Goal: Task Accomplishment & Management: Complete application form

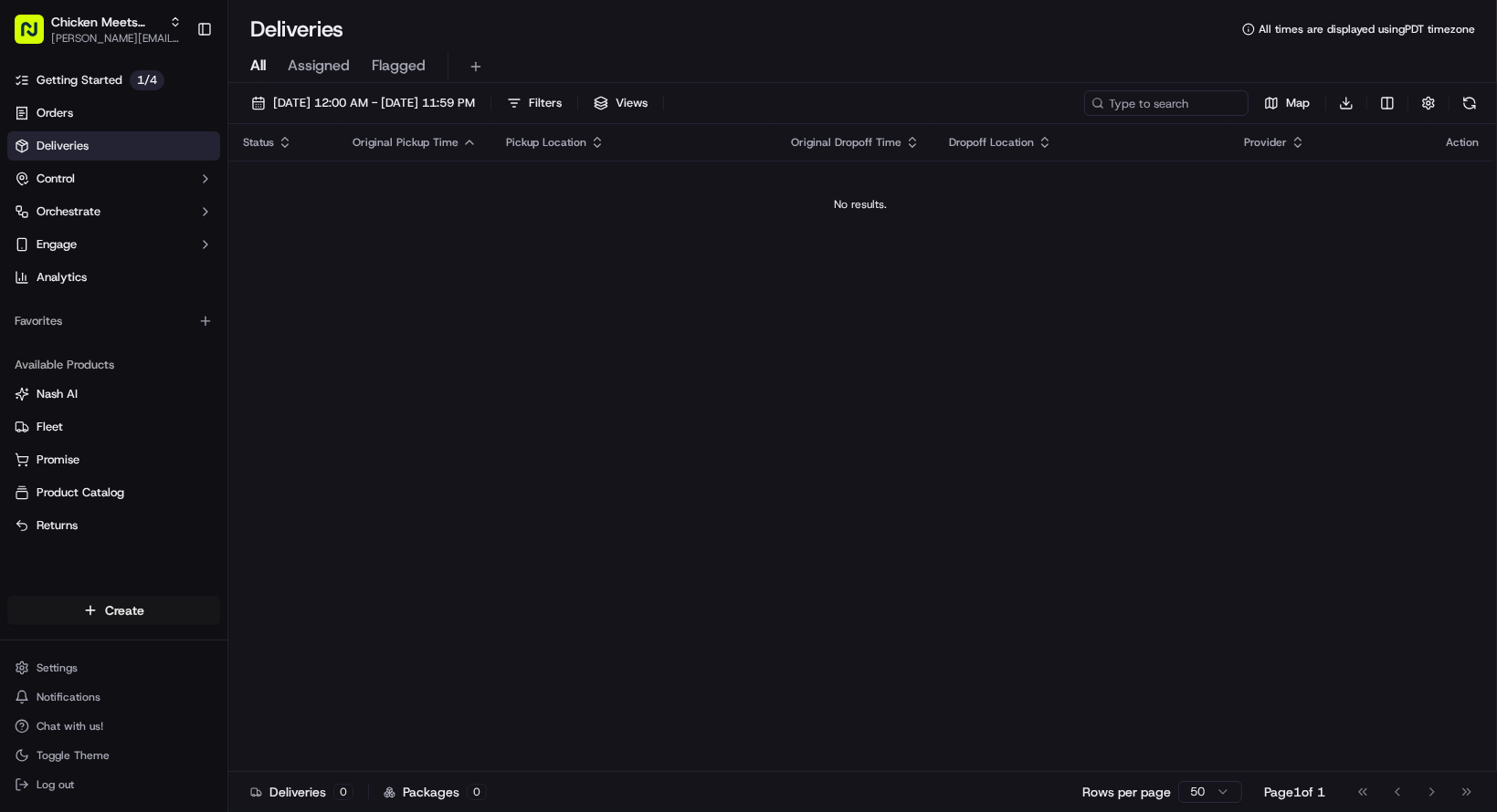
click at [122, 600] on html "Chicken Meets [PERSON_NAME] - Coleman [EMAIL_ADDRESS][DOMAIN_NAME] Toggle Sideb…" at bounding box center [748, 406] width 1497 height 812
click at [294, 636] on link "Delivery" at bounding box center [330, 645] width 204 height 33
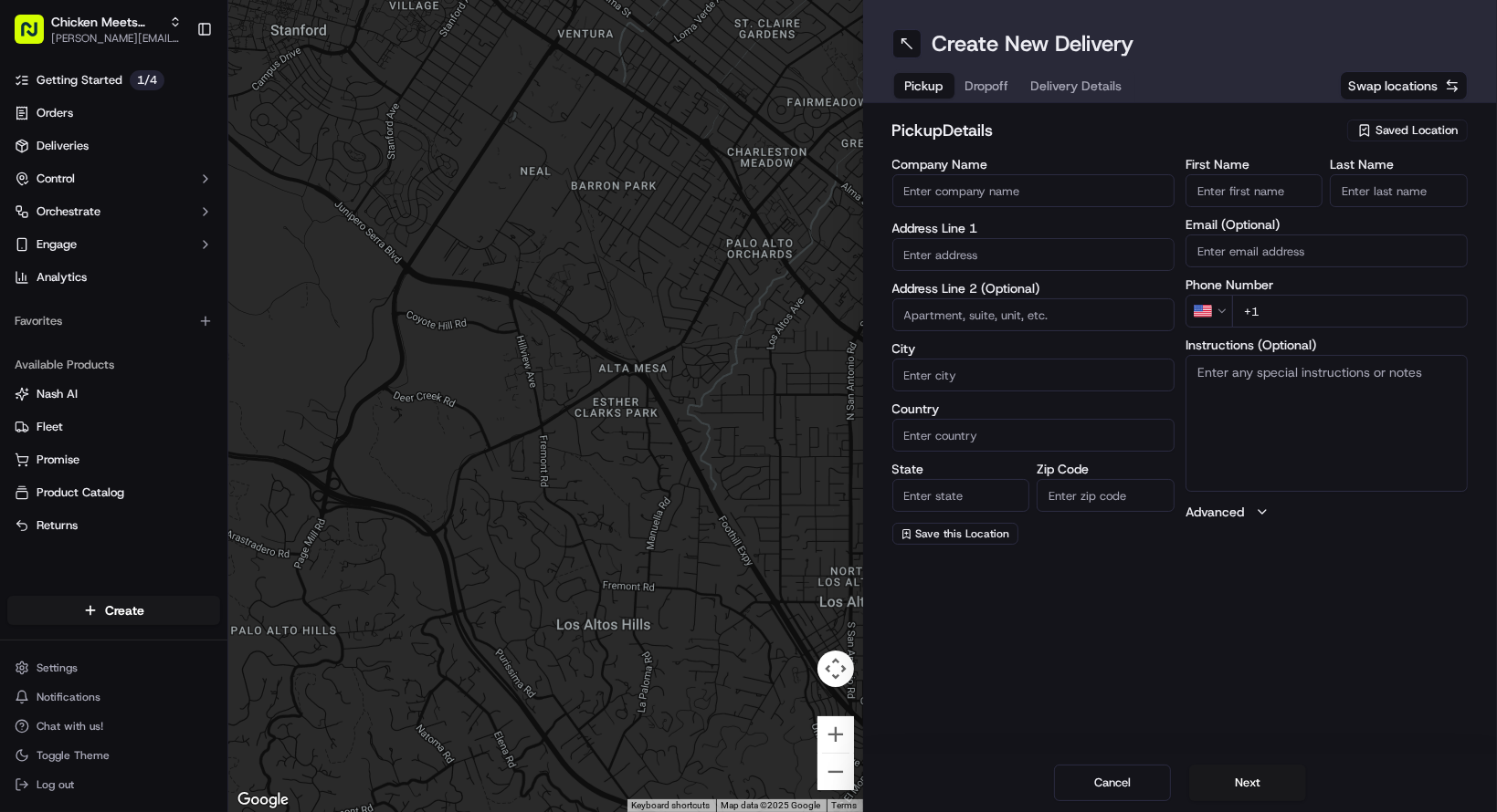
click at [1107, 201] on input "Company Name" at bounding box center [1033, 191] width 282 height 33
click at [1377, 127] on span "Saved Location" at bounding box center [1416, 130] width 82 height 17
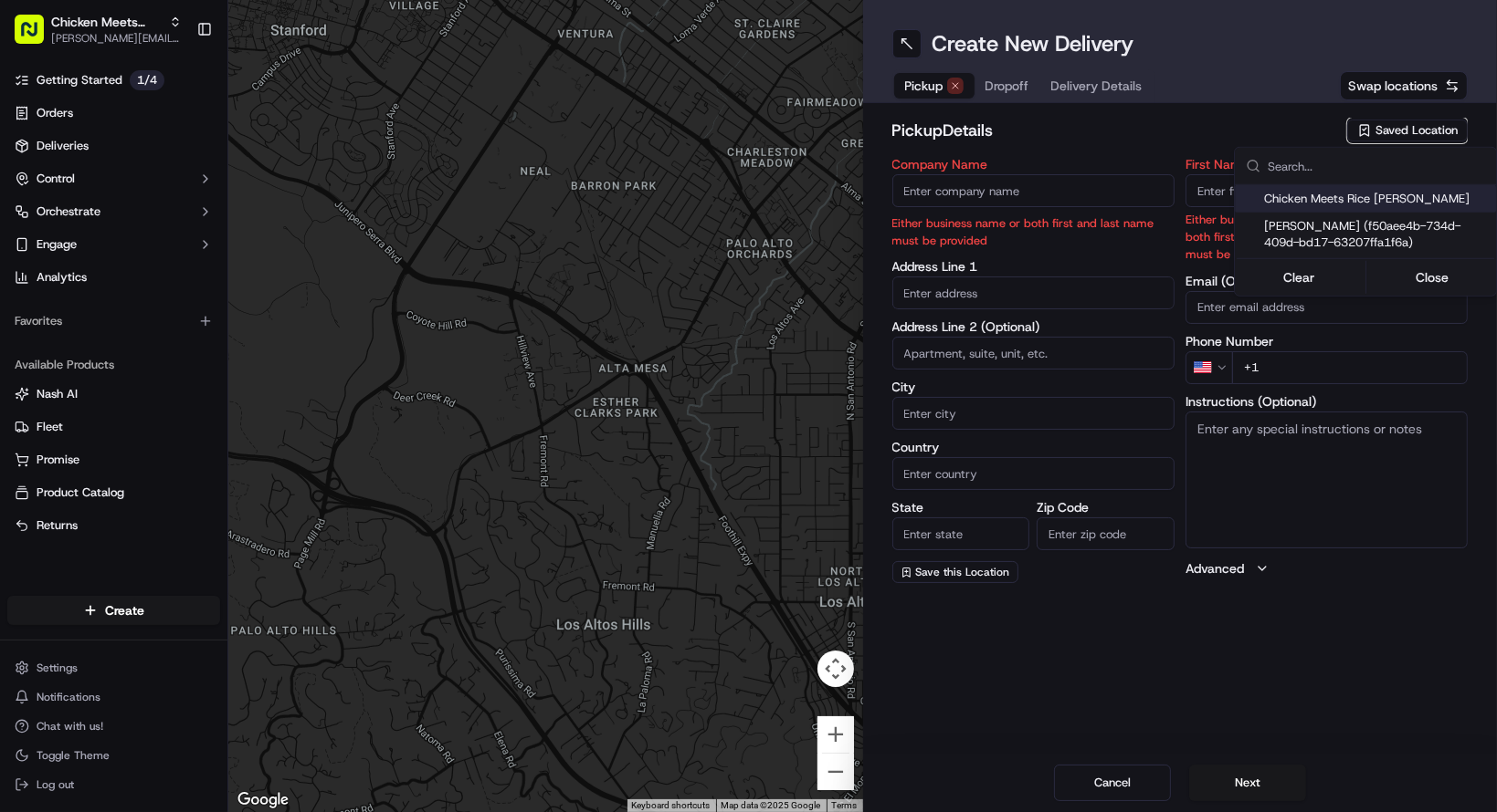
click at [1369, 201] on span "Chicken Meets Rice [PERSON_NAME]" at bounding box center [1376, 199] width 225 height 17
type input "Chicken Meets Rice [PERSON_NAME]"
type input "[STREET_ADDRESS]"
type input "Santa [PERSON_NAME]"
type input "US"
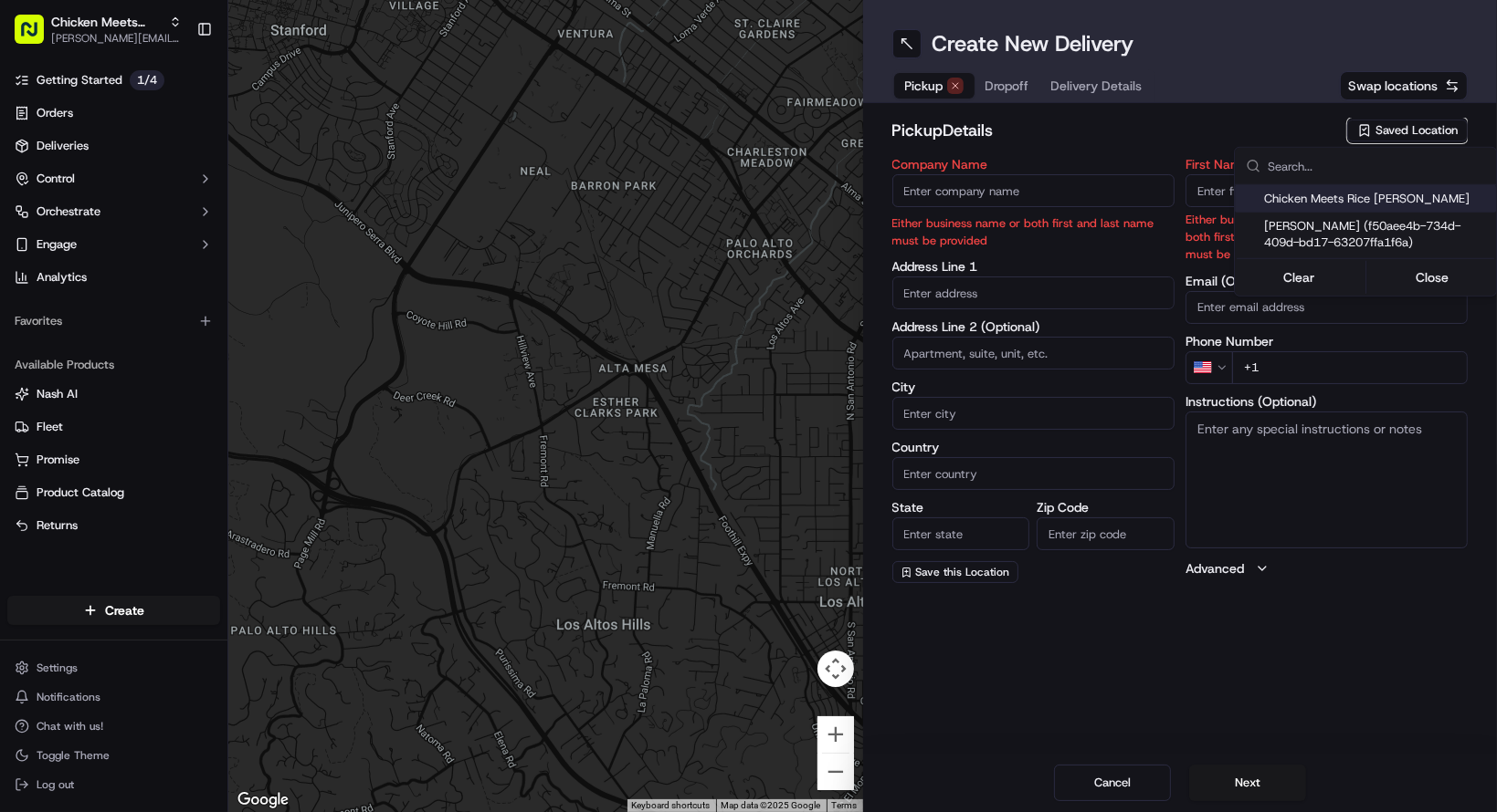
type input "CA"
type input "95054"
type input "Shone"
type input "[PERSON_NAME]"
type input "[PHONE_NUMBER]"
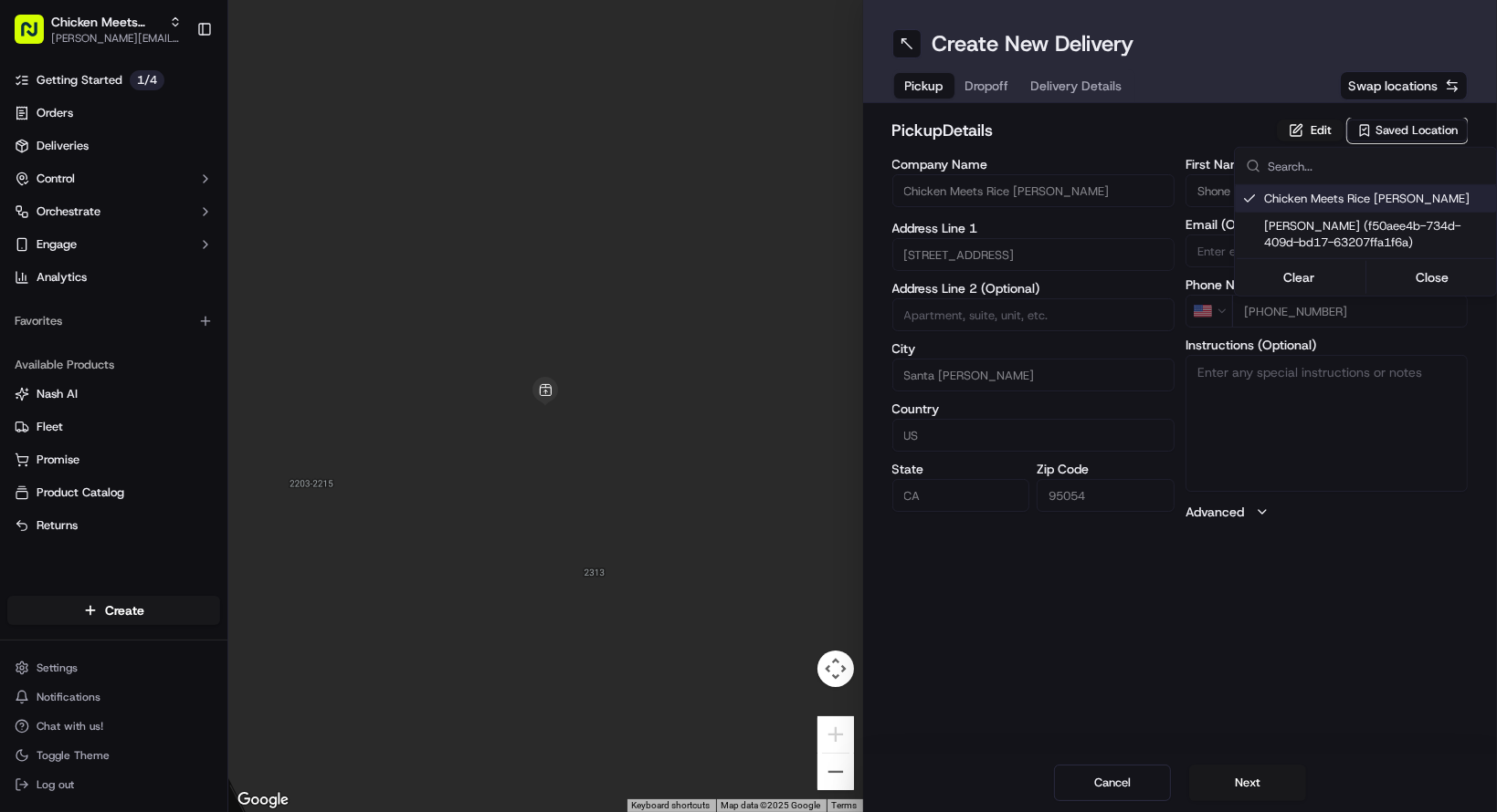
click at [1021, 187] on html "Chicken Meets [PERSON_NAME] - Coleman [EMAIL_ADDRESS][DOMAIN_NAME] Toggle Sideb…" at bounding box center [748, 406] width 1497 height 812
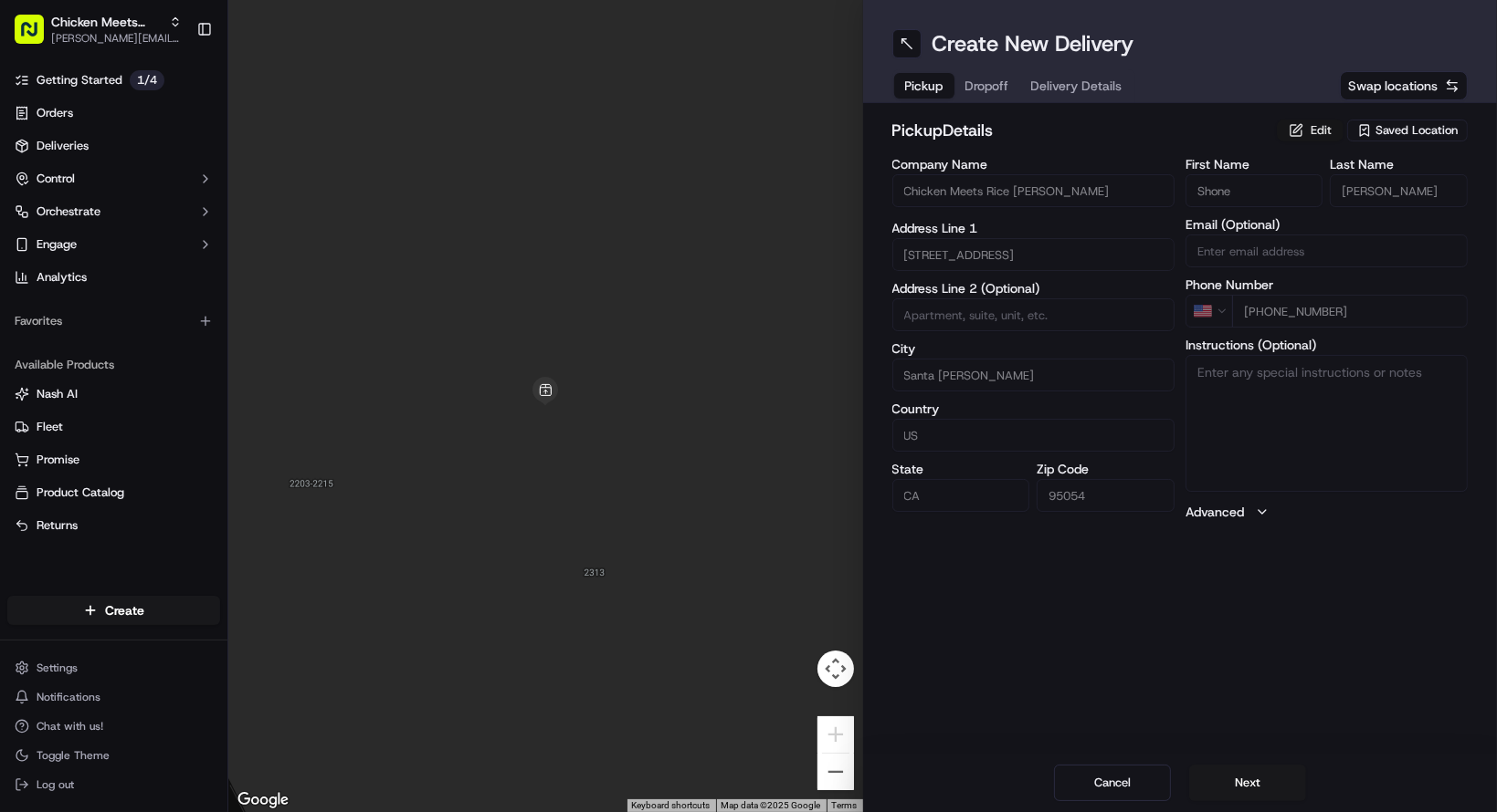
click at [1302, 130] on button "Edit" at bounding box center [1310, 130] width 67 height 22
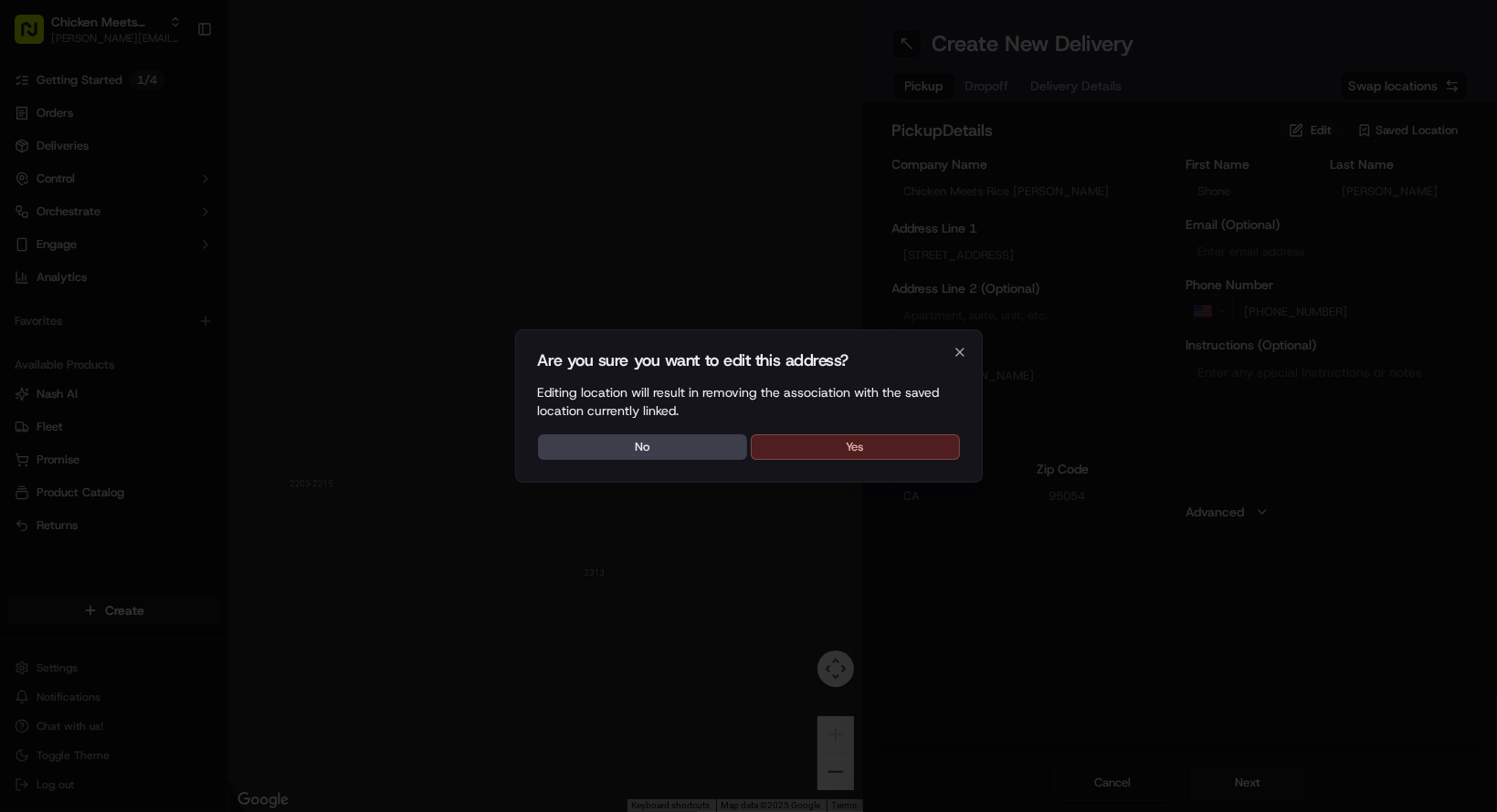
click at [881, 443] on button "Yes" at bounding box center [855, 448] width 209 height 26
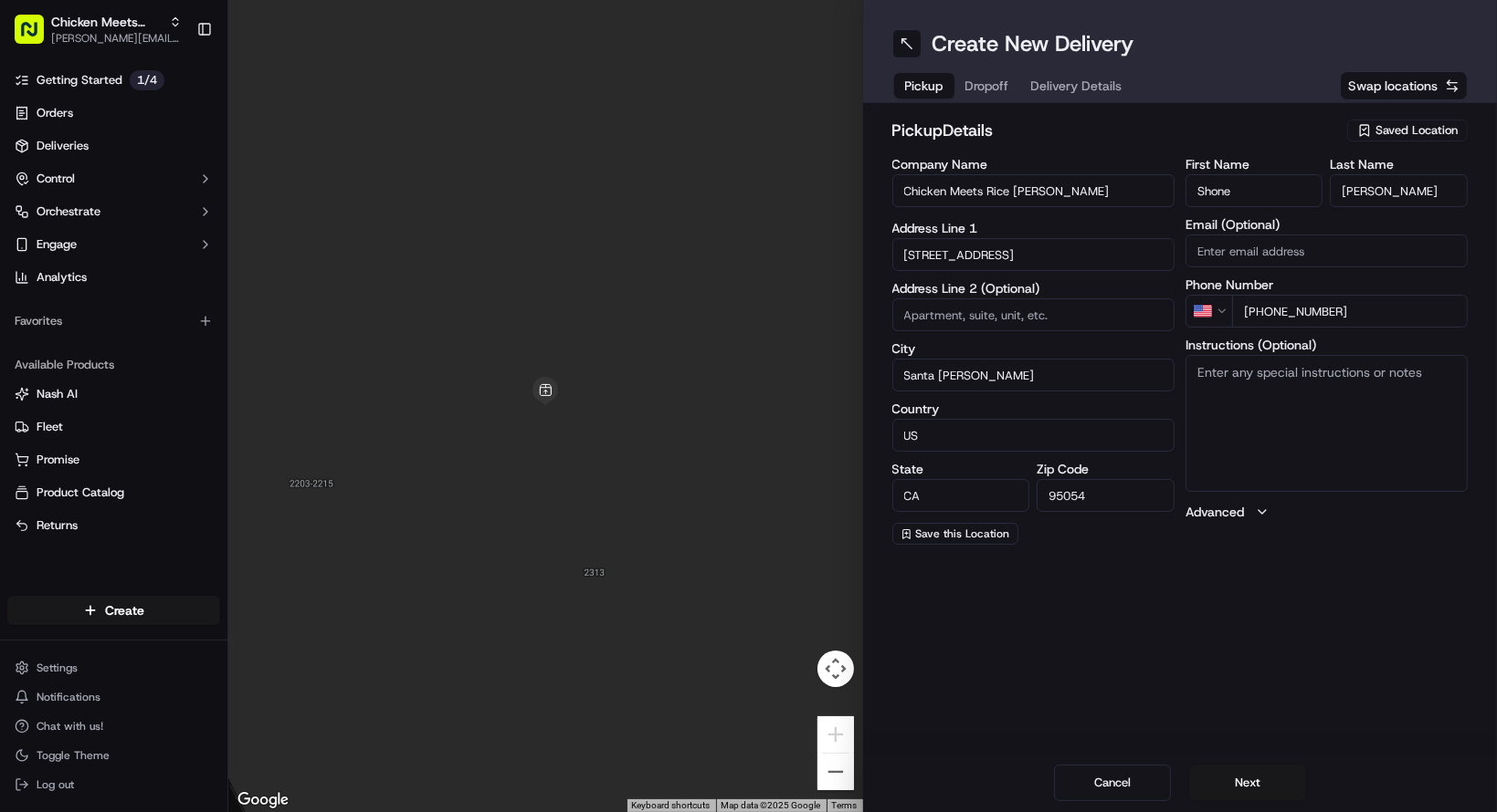
click at [1043, 198] on input "Chicken Meets Rice [PERSON_NAME]" at bounding box center [1033, 191] width 282 height 33
type input "Chicken Meets Rice Tasm"
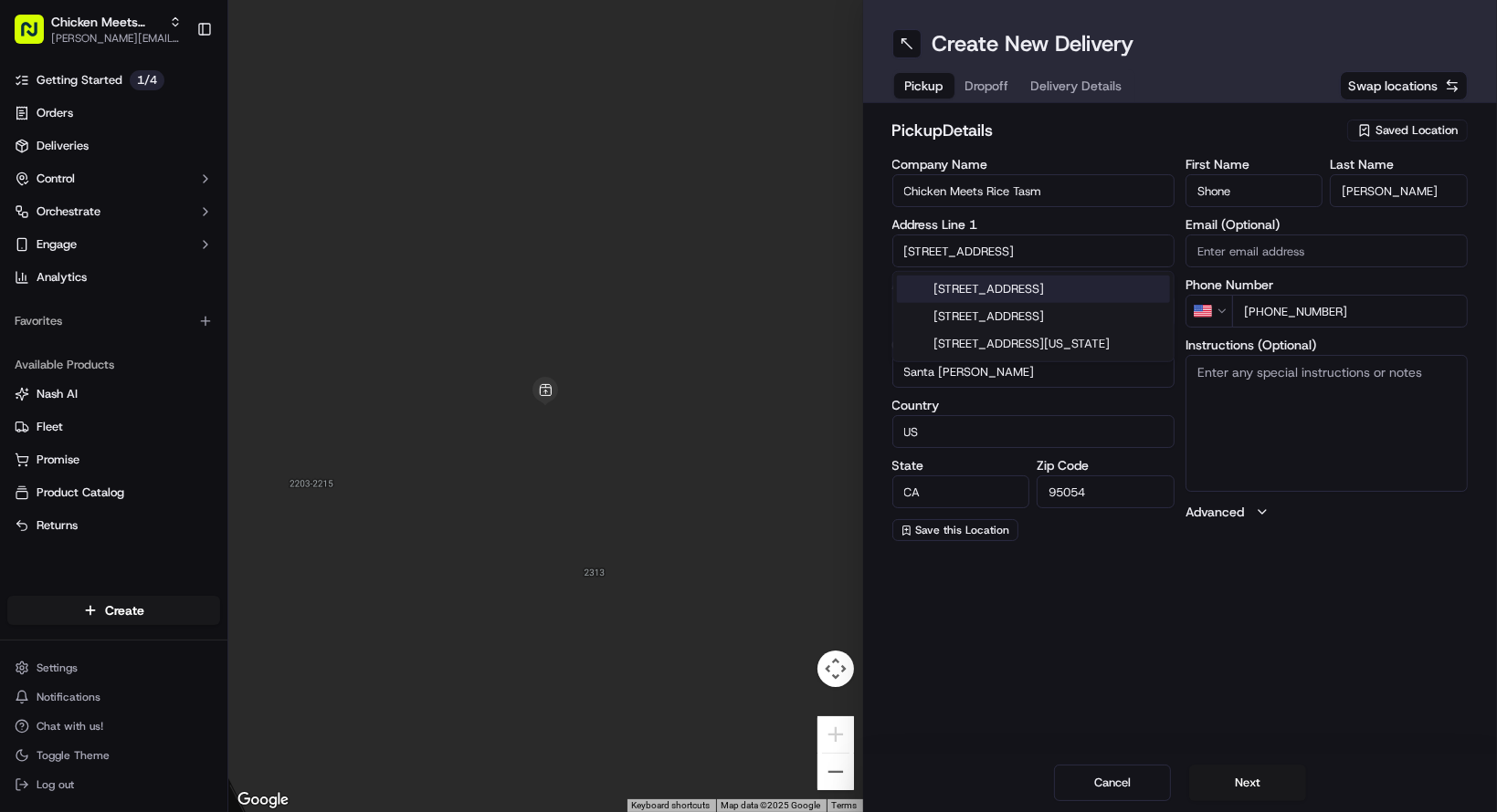
click at [1051, 289] on div "[STREET_ADDRESS]" at bounding box center [1033, 289] width 273 height 28
type input "[STREET_ADDRESS]"
type input "[GEOGRAPHIC_DATA]"
type input "[STREET_ADDRESS]"
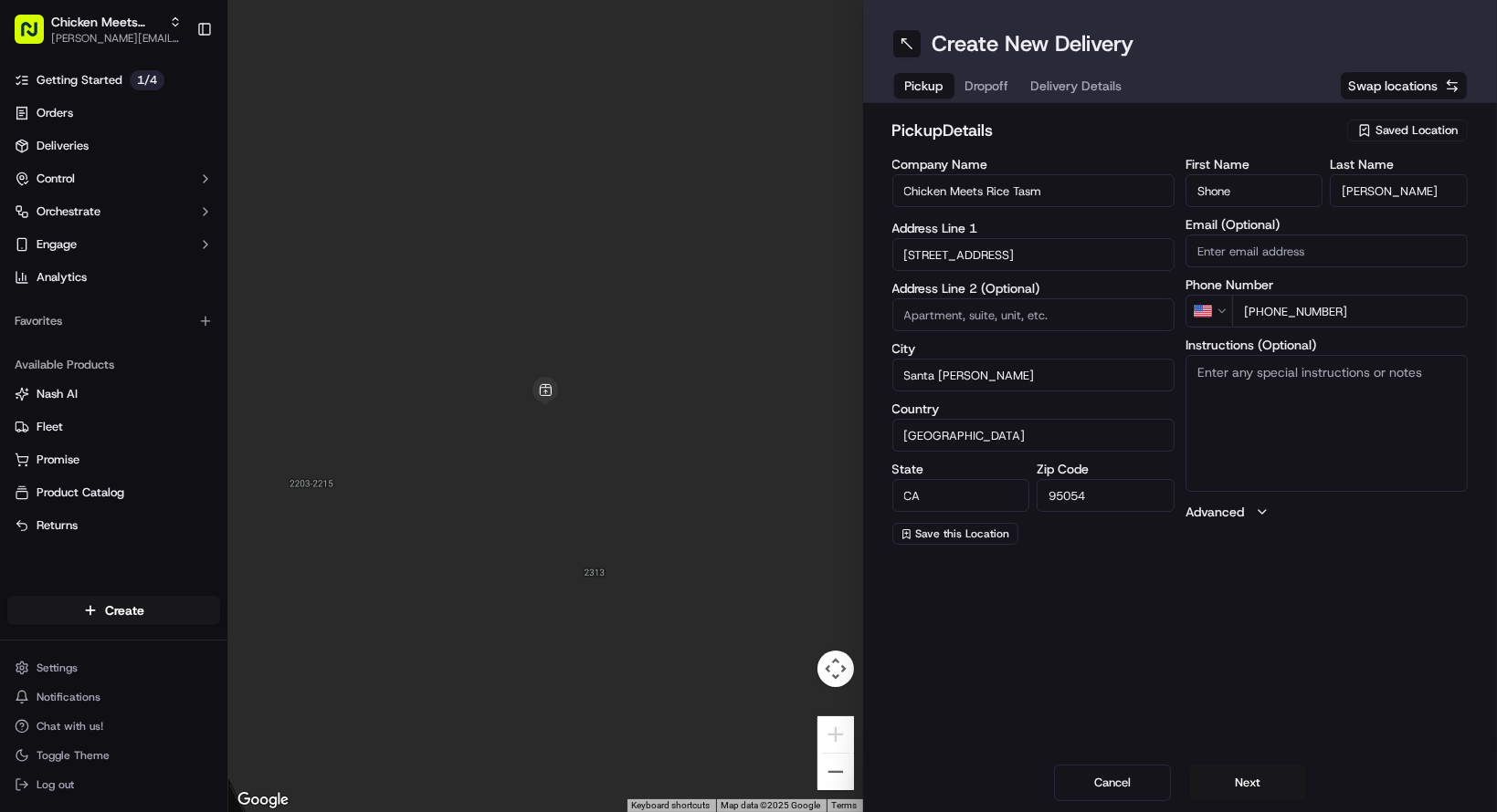
click at [1142, 195] on div "Company Name Chicken Meets Rice Tasm" at bounding box center [1033, 184] width 282 height 53
type input "Chicken Meets Rice Tasman"
click at [1197, 181] on input "Shone" at bounding box center [1254, 191] width 138 height 33
type input "[PERSON_NAME]"
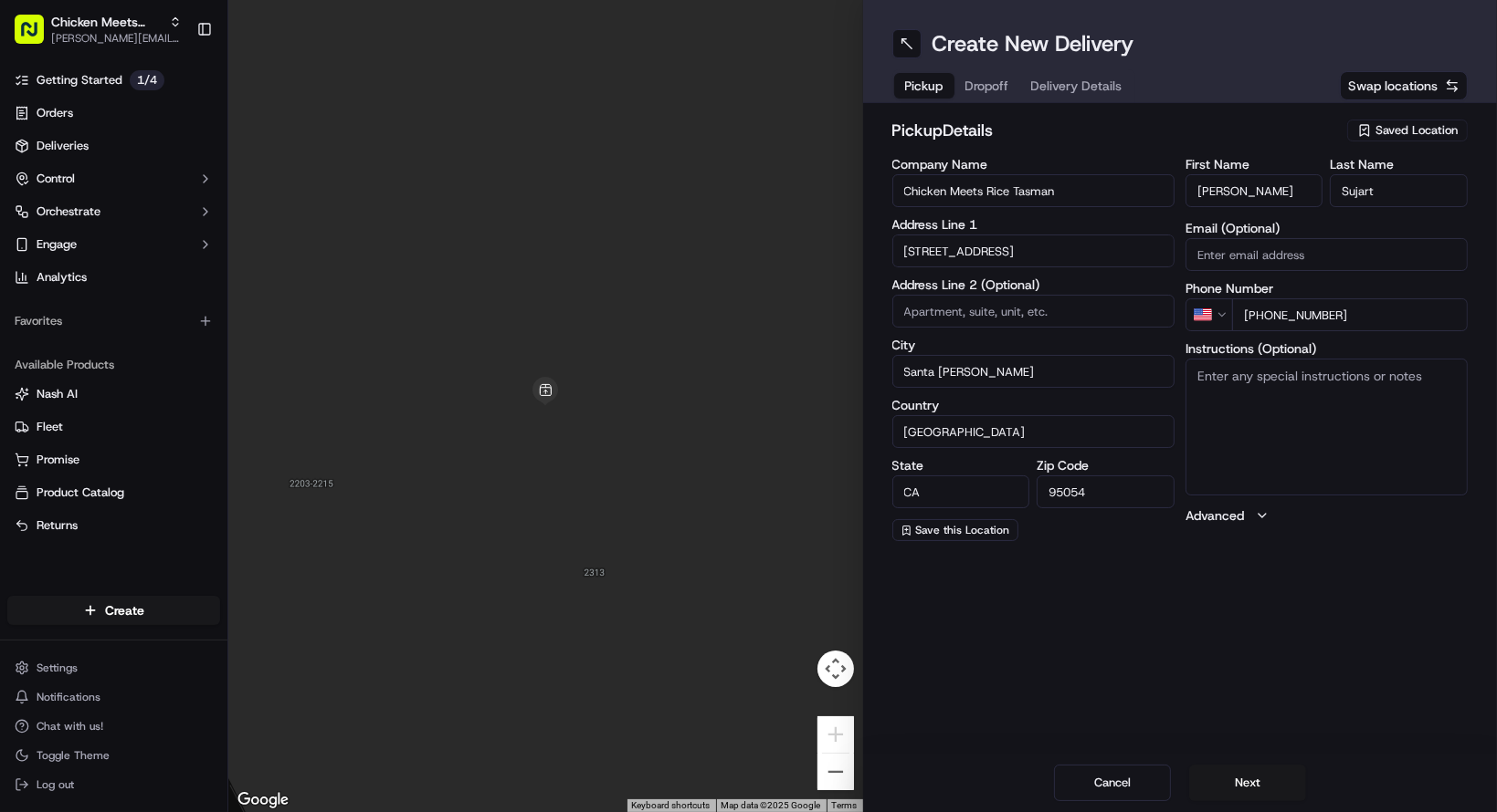
type input "Sujart"
click at [1307, 317] on input "[PHONE_NUMBER]" at bounding box center [1350, 312] width 236 height 33
drag, startPoint x: 1368, startPoint y: 311, endPoint x: 1262, endPoint y: 318, distance: 106.2
click at [1262, 318] on input "[PHONE_NUMBER]" at bounding box center [1350, 312] width 236 height 33
type input "[PHONE_NUMBER]"
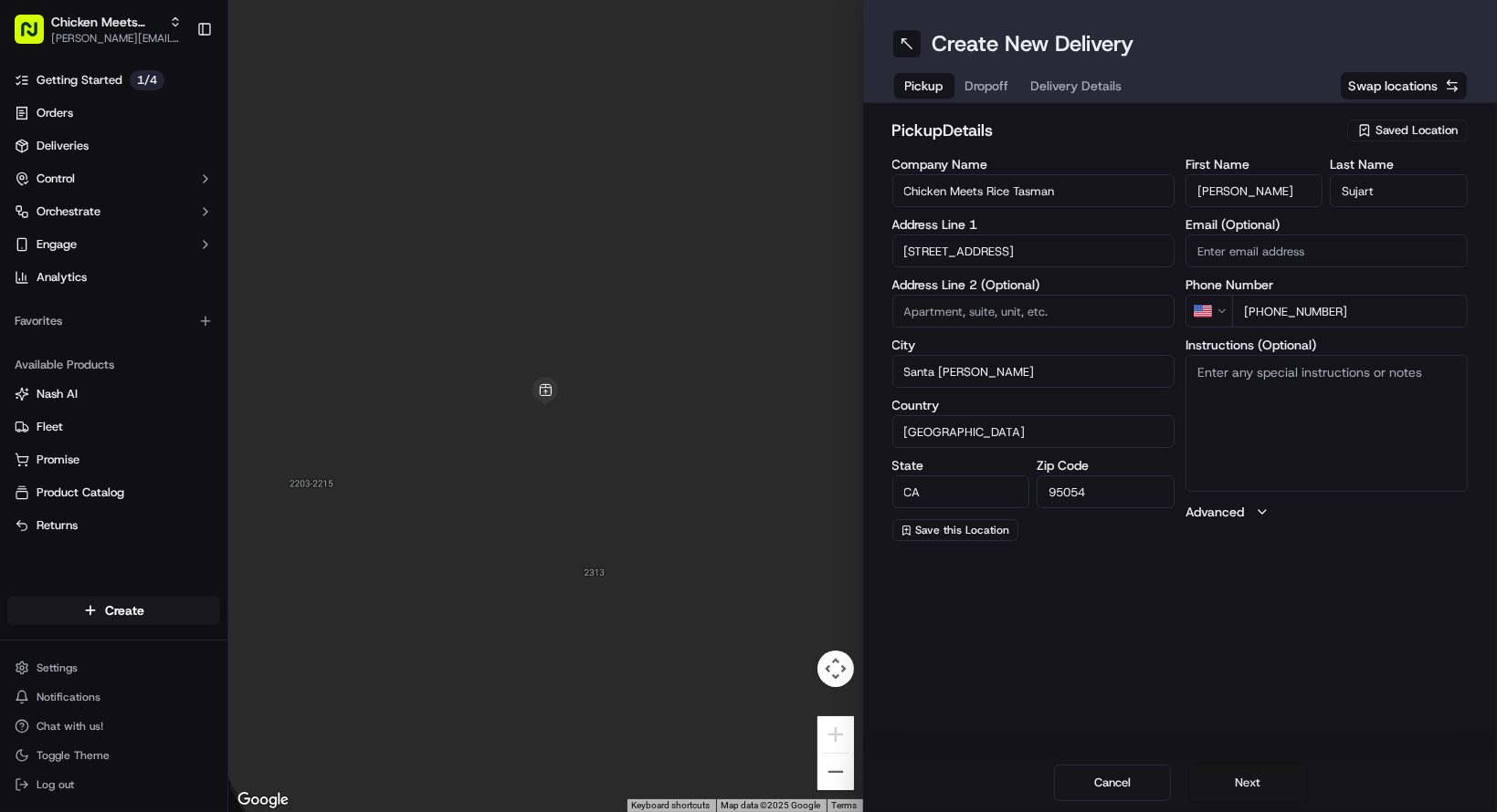
click at [1245, 777] on button "Next" at bounding box center [1247, 782] width 117 height 36
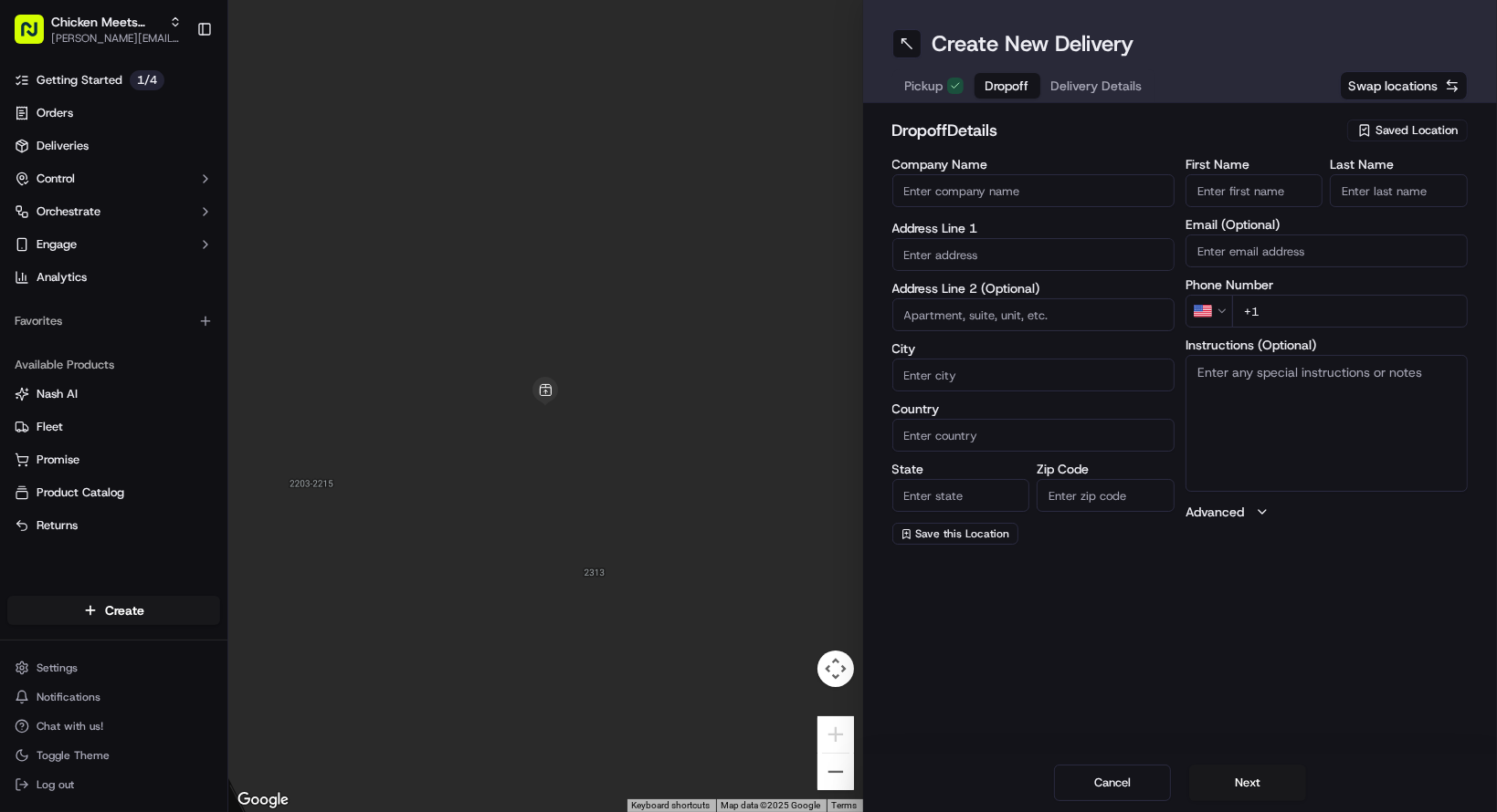
click at [992, 191] on input "Company Name" at bounding box center [1033, 191] width 282 height 33
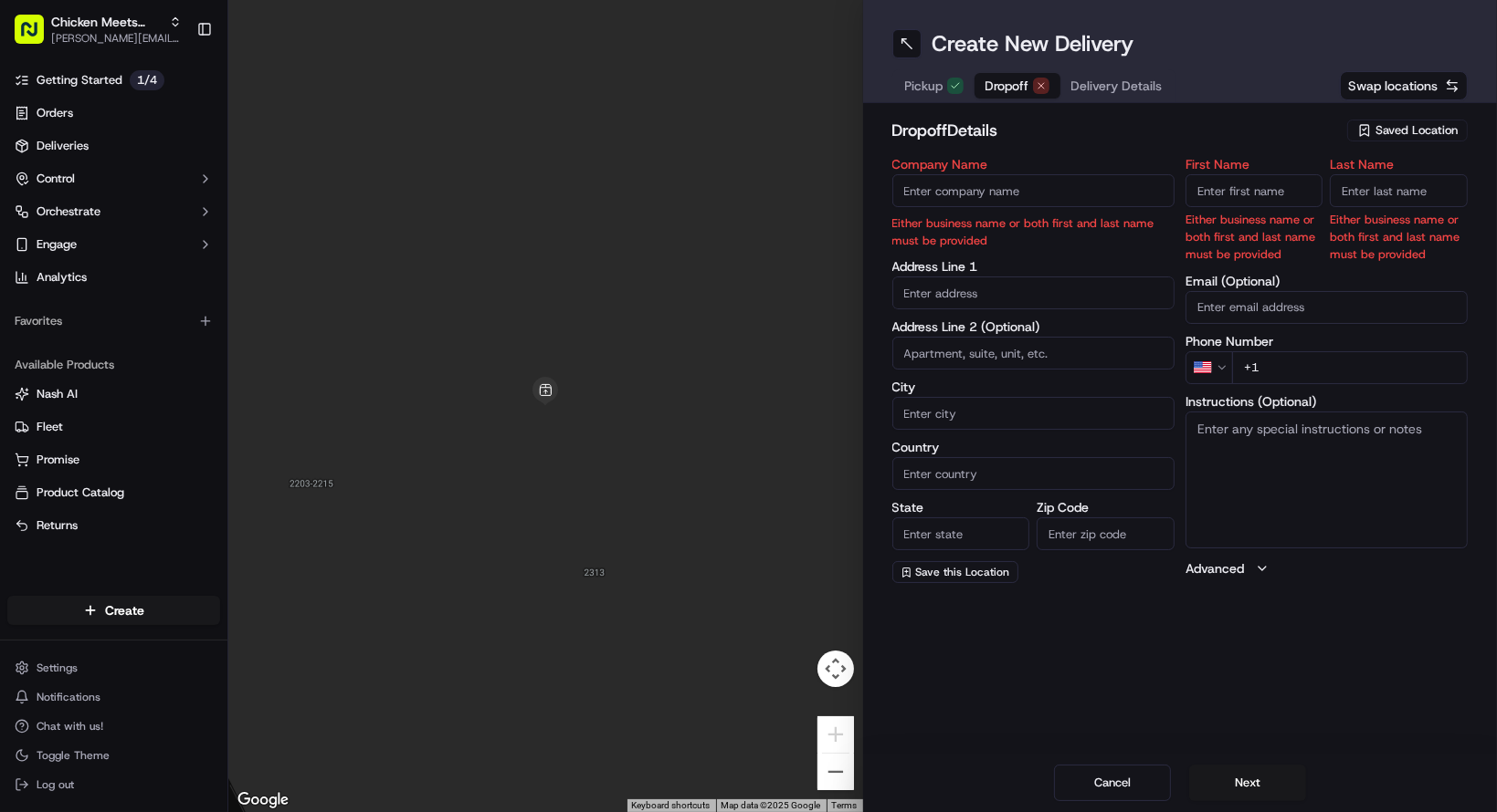
click at [1395, 130] on span "Saved Location" at bounding box center [1416, 130] width 82 height 17
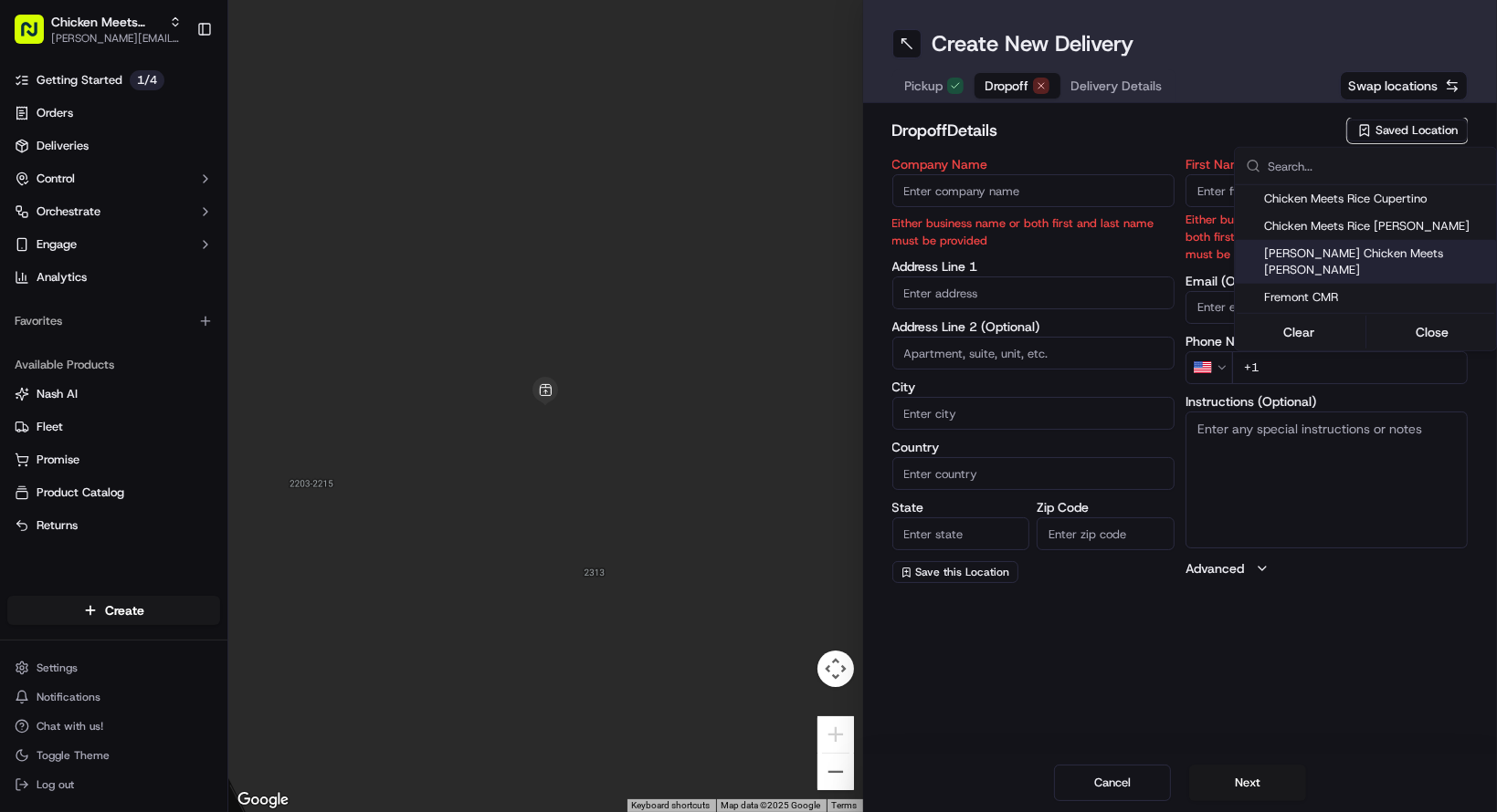
click at [1429, 257] on span "[PERSON_NAME] Chicken Meets [PERSON_NAME]" at bounding box center [1376, 263] width 225 height 33
type input "[PERSON_NAME] Chicken Meets [PERSON_NAME]"
type input "[STREET_ADDRESS][PERSON_NAME]"
type input "Santa [PERSON_NAME]"
type input "US"
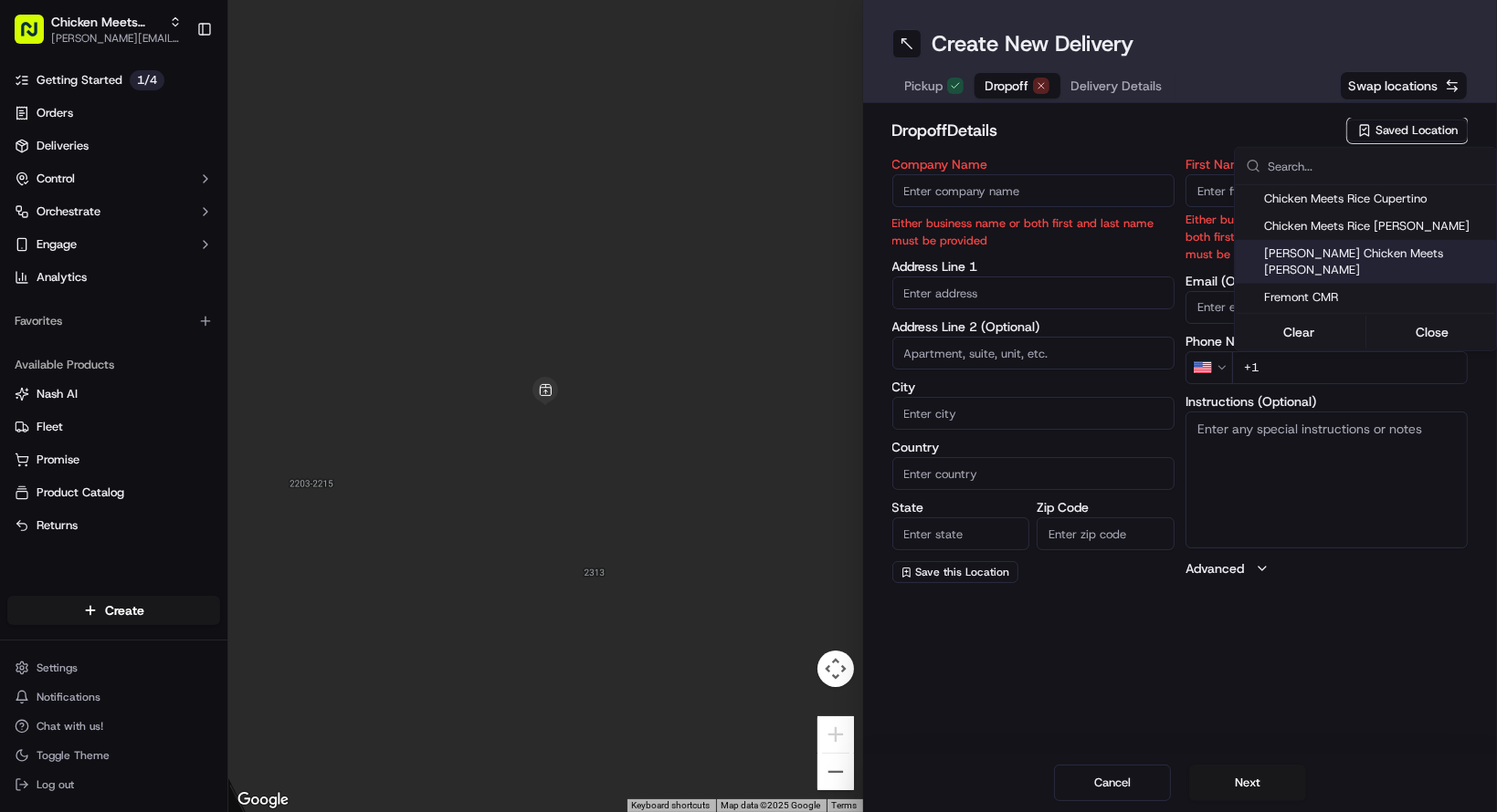
type input "CA"
type input "95050"
type input "[PERSON_NAME]"
type input "[PHONE_NUMBER]"
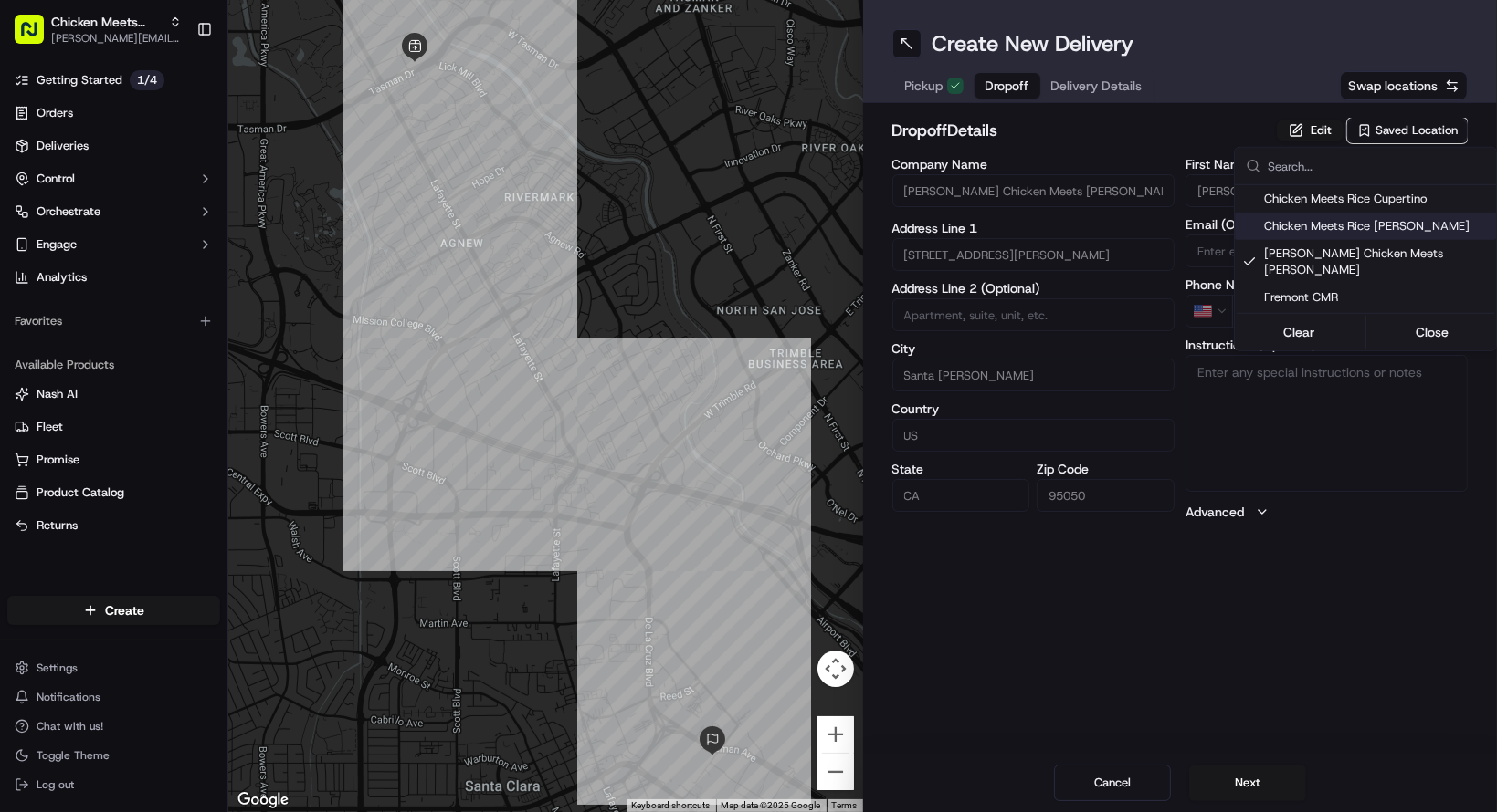
click at [1297, 126] on html "Chicken Meets [PERSON_NAME] - Coleman [EMAIL_ADDRESS][DOMAIN_NAME] Toggle Sideb…" at bounding box center [748, 406] width 1497 height 812
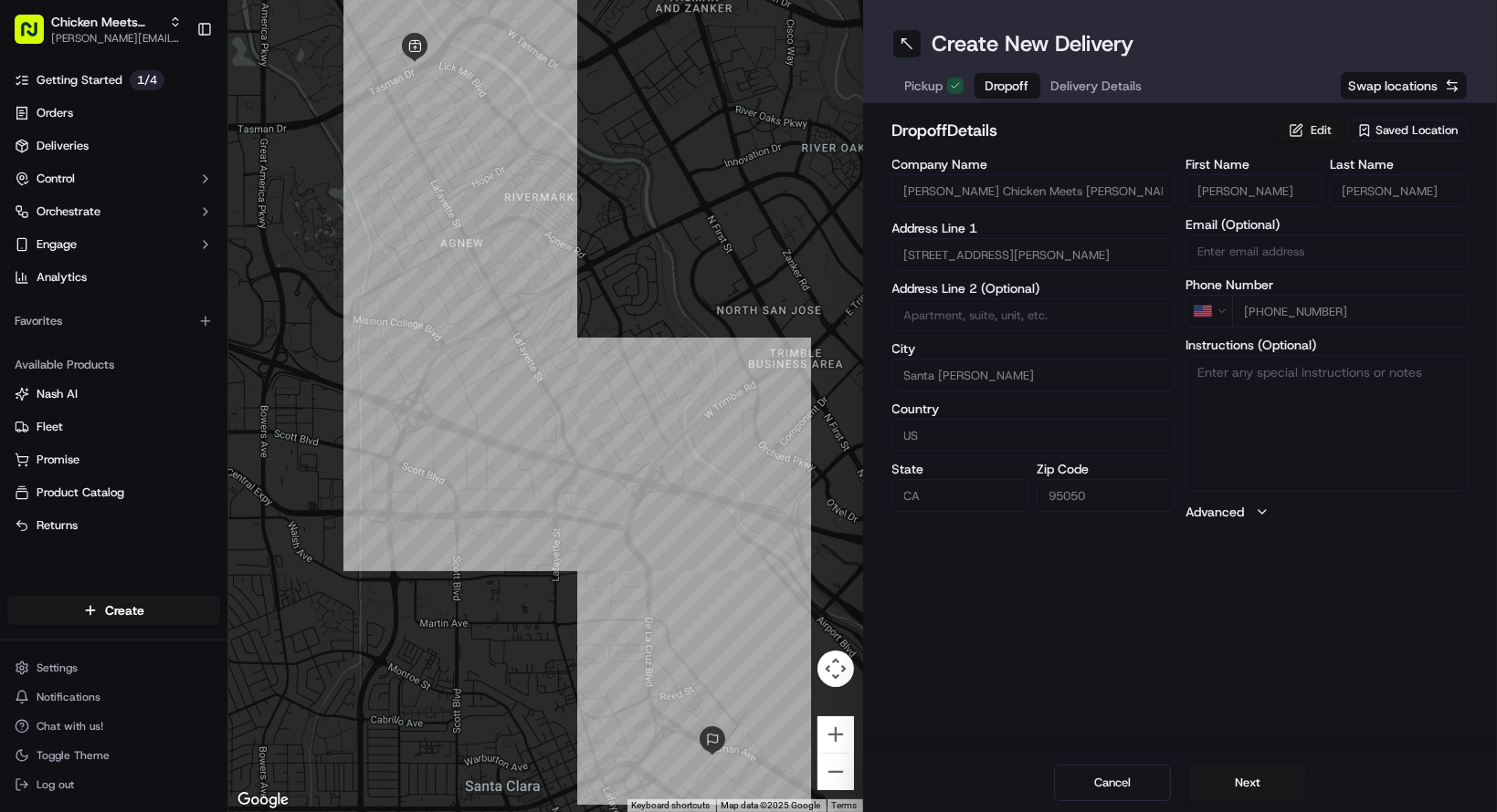
click at [1290, 132] on button "Edit" at bounding box center [1310, 130] width 67 height 22
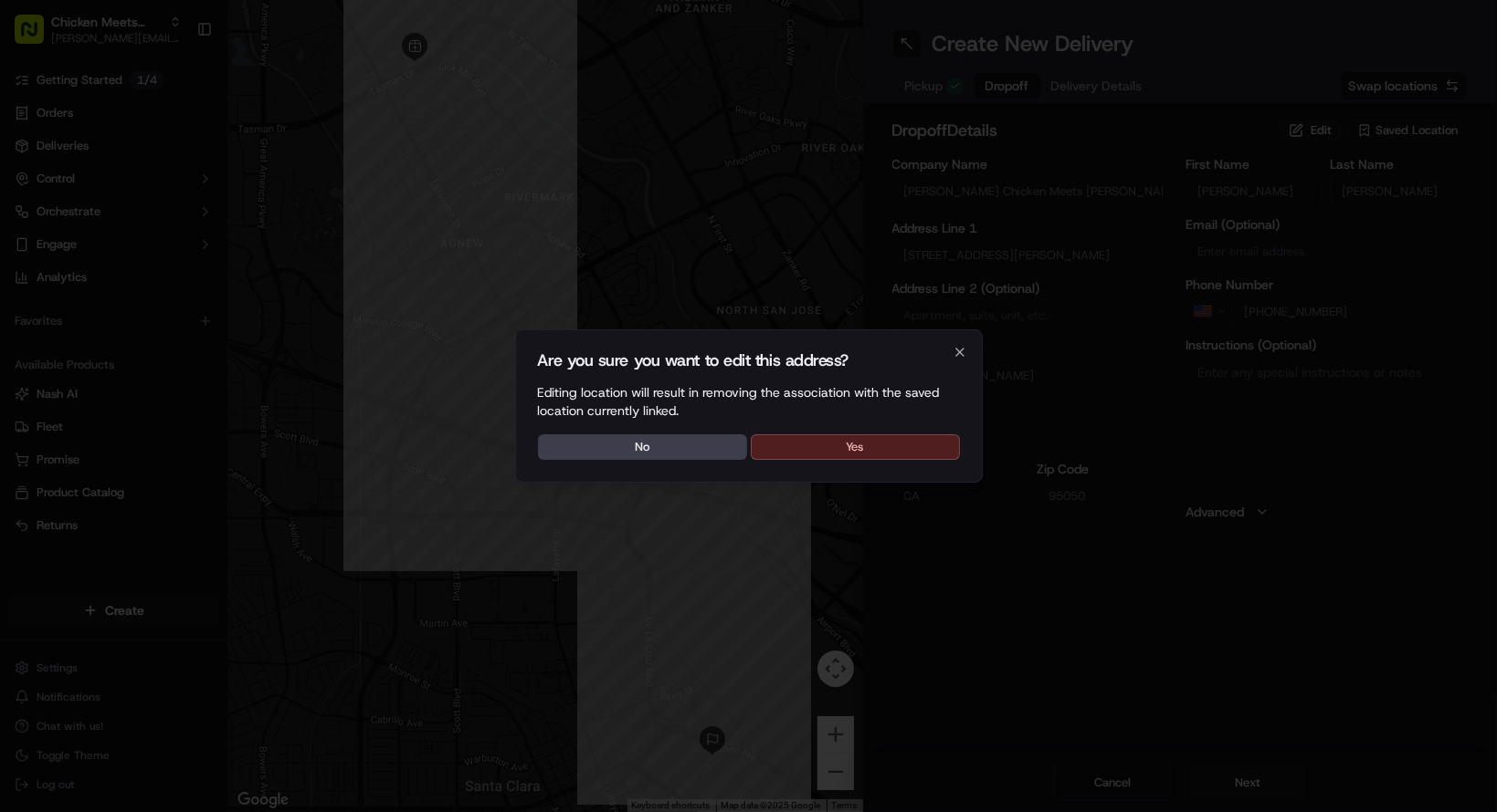
click at [808, 454] on button "Yes" at bounding box center [855, 448] width 209 height 26
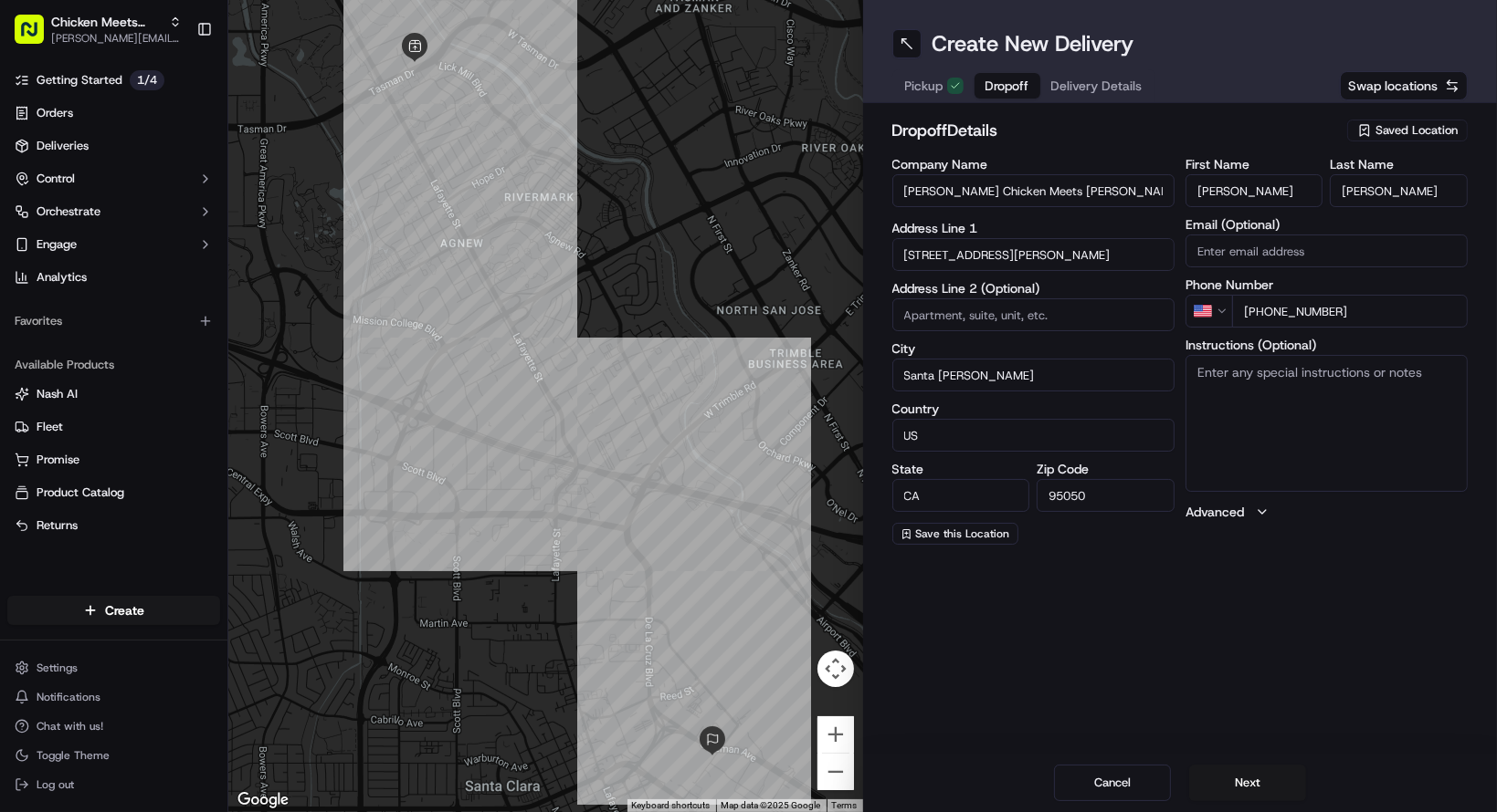
click at [957, 202] on input "[PERSON_NAME] Chicken Meets [PERSON_NAME]" at bounding box center [1033, 191] width 282 height 33
drag, startPoint x: 958, startPoint y: 190, endPoint x: 781, endPoint y: 187, distance: 177.0
click at [781, 187] on div "To navigate the map with touch gestures double-tap and hold your finger on the …" at bounding box center [862, 406] width 1268 height 812
click at [1091, 191] on input "Chicken Meets Rice" at bounding box center [1033, 191] width 282 height 33
type input "Chicken Meets [PERSON_NAME]"
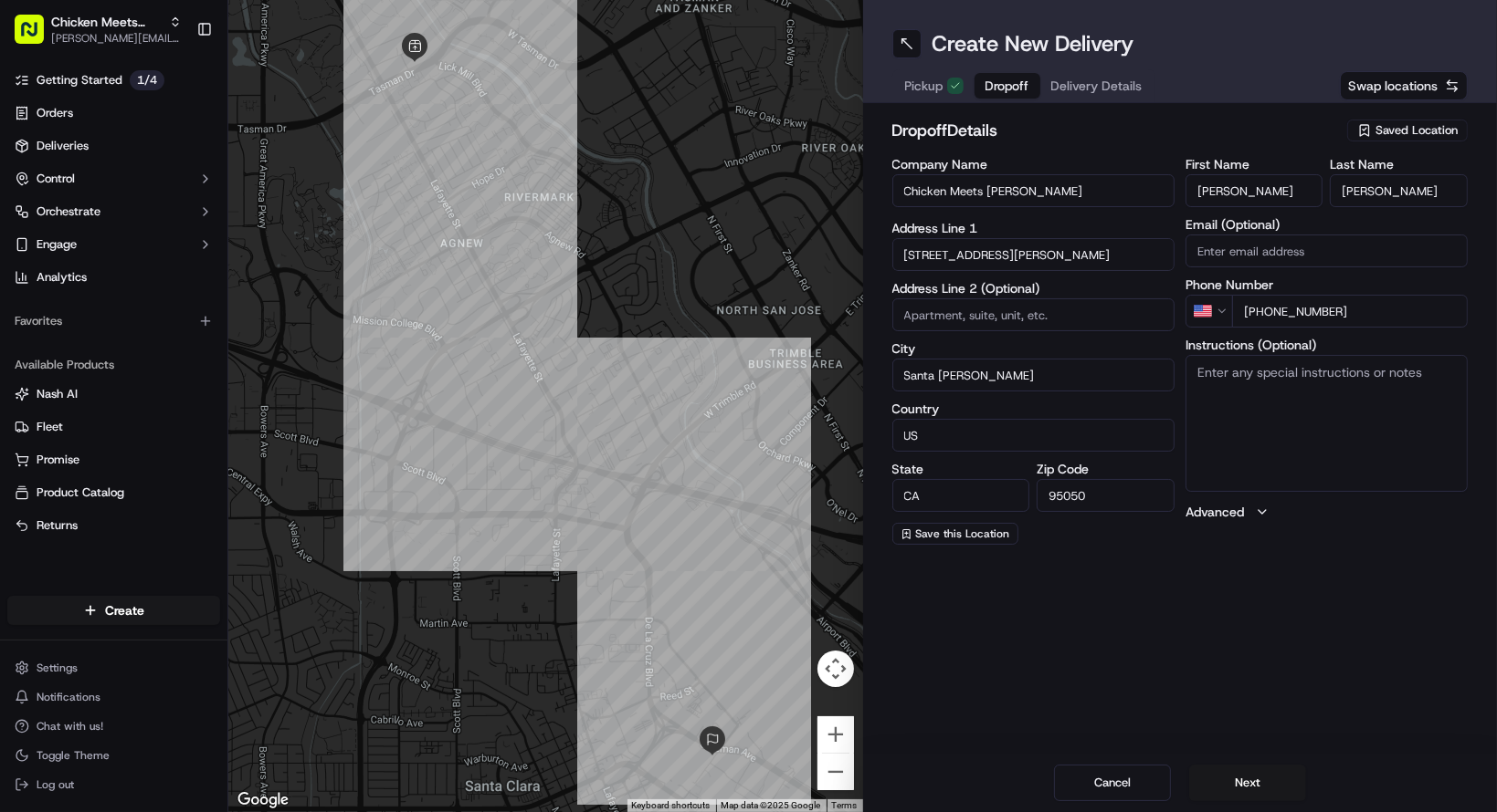
click at [1228, 188] on input "[PERSON_NAME]" at bounding box center [1254, 191] width 138 height 33
click at [1211, 198] on input "[PERSON_NAME]" at bounding box center [1254, 191] width 138 height 33
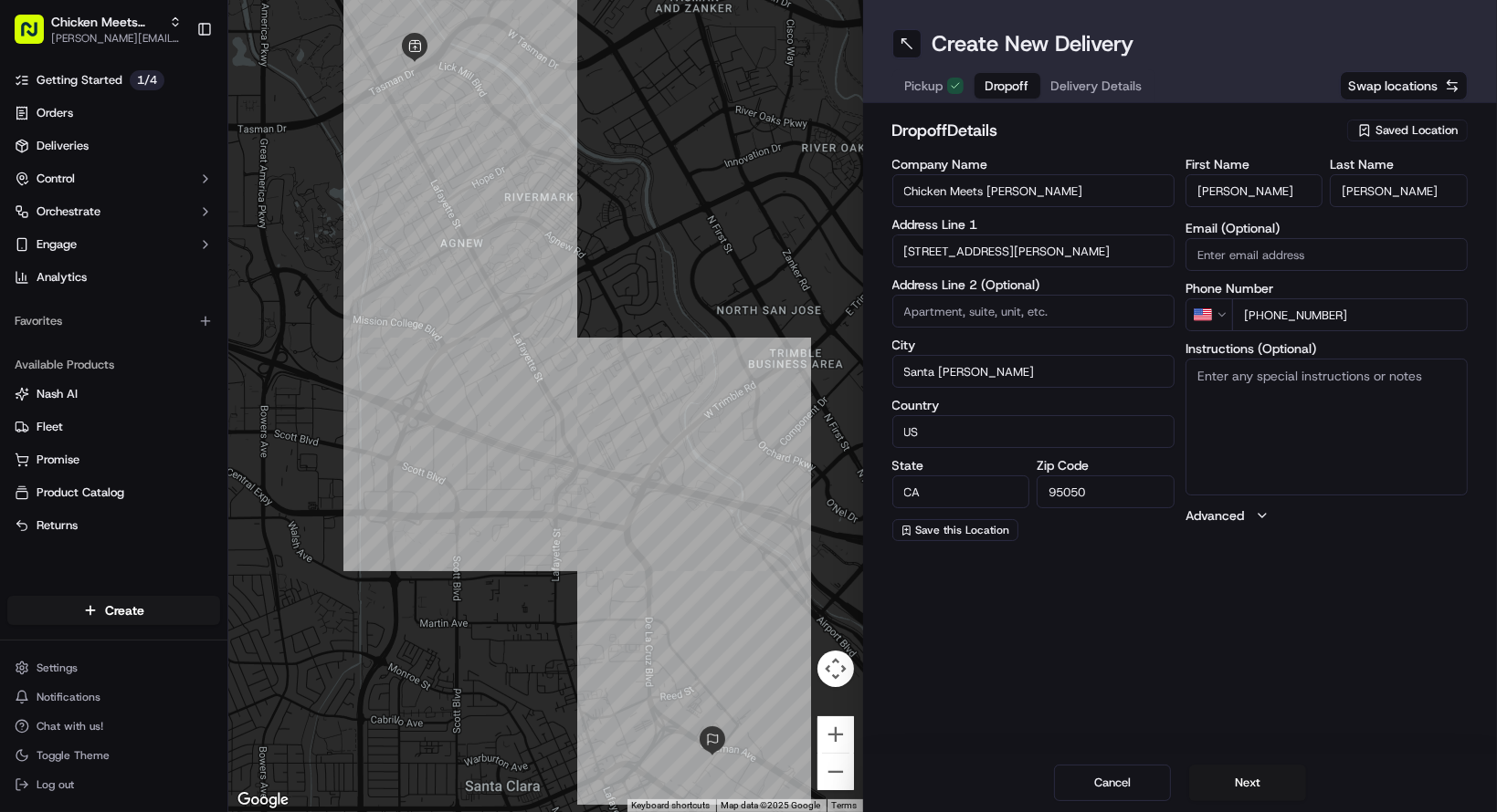
click at [1211, 198] on input "[PERSON_NAME]" at bounding box center [1254, 191] width 138 height 33
type input "[PERSON_NAME]"
drag, startPoint x: 1376, startPoint y: 317, endPoint x: 1255, endPoint y: 325, distance: 121.3
click at [1255, 325] on input "[PHONE_NUMBER]" at bounding box center [1350, 312] width 236 height 33
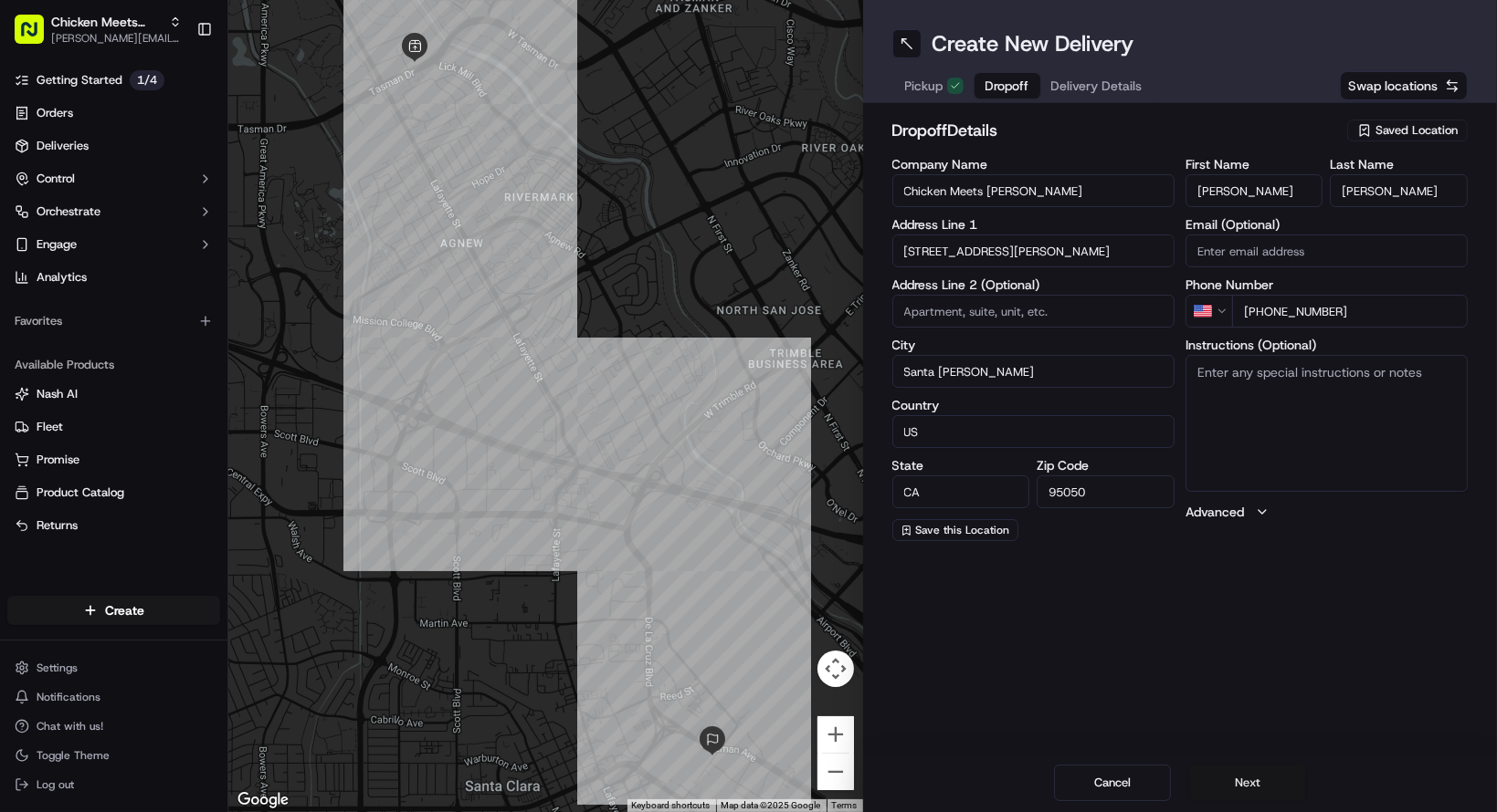
type input "[PHONE_NUMBER]"
click at [1276, 782] on button "Next" at bounding box center [1247, 782] width 117 height 36
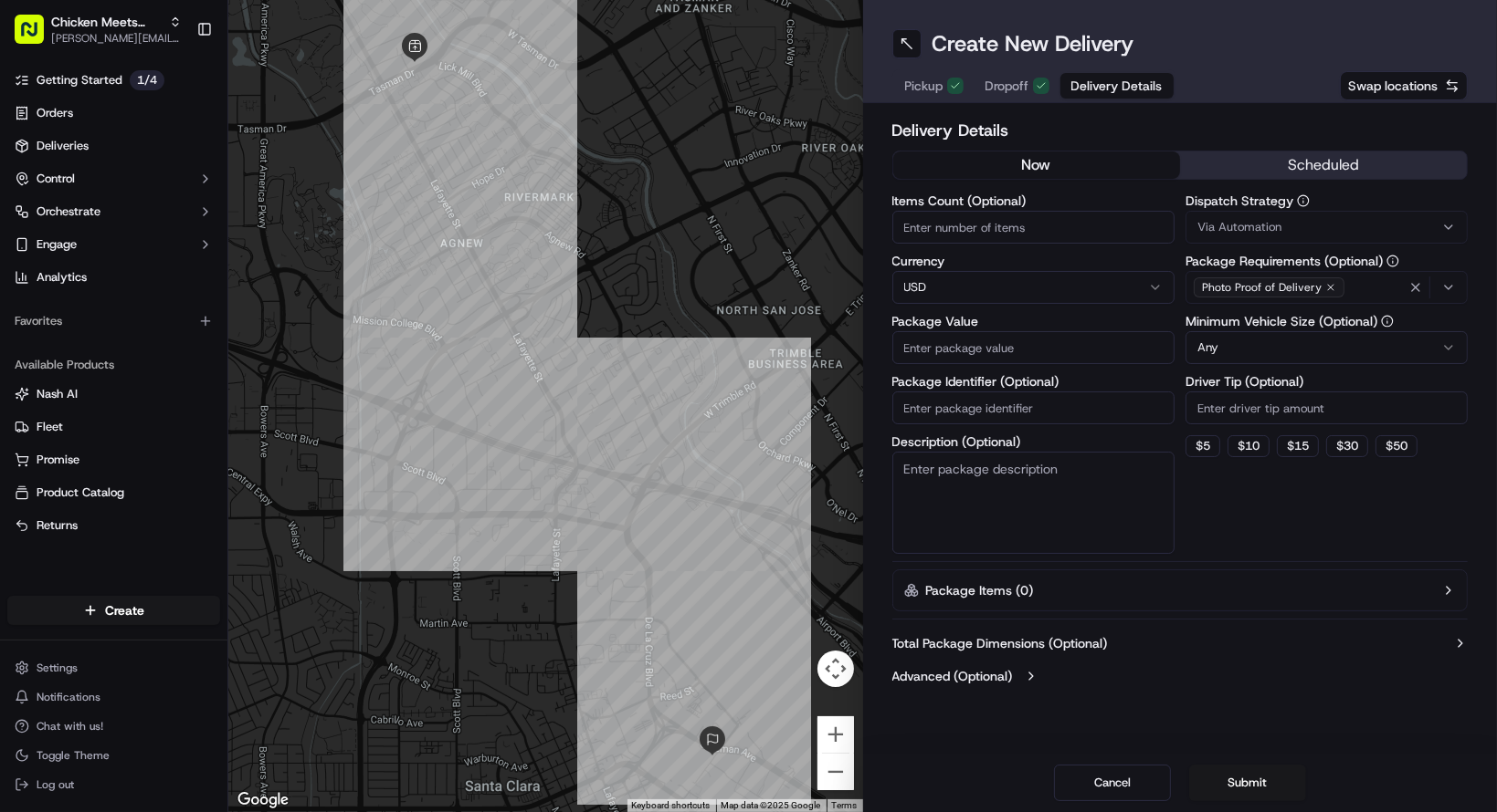
click at [1084, 169] on button "now" at bounding box center [1036, 166] width 287 height 28
click at [1074, 351] on input "Package Value" at bounding box center [1033, 348] width 282 height 33
click at [1079, 351] on input "Package Value" at bounding box center [1033, 348] width 282 height 33
click at [1075, 355] on input "Package Value" at bounding box center [1033, 348] width 282 height 33
click at [1075, 356] on input "Package Value" at bounding box center [1033, 348] width 282 height 33
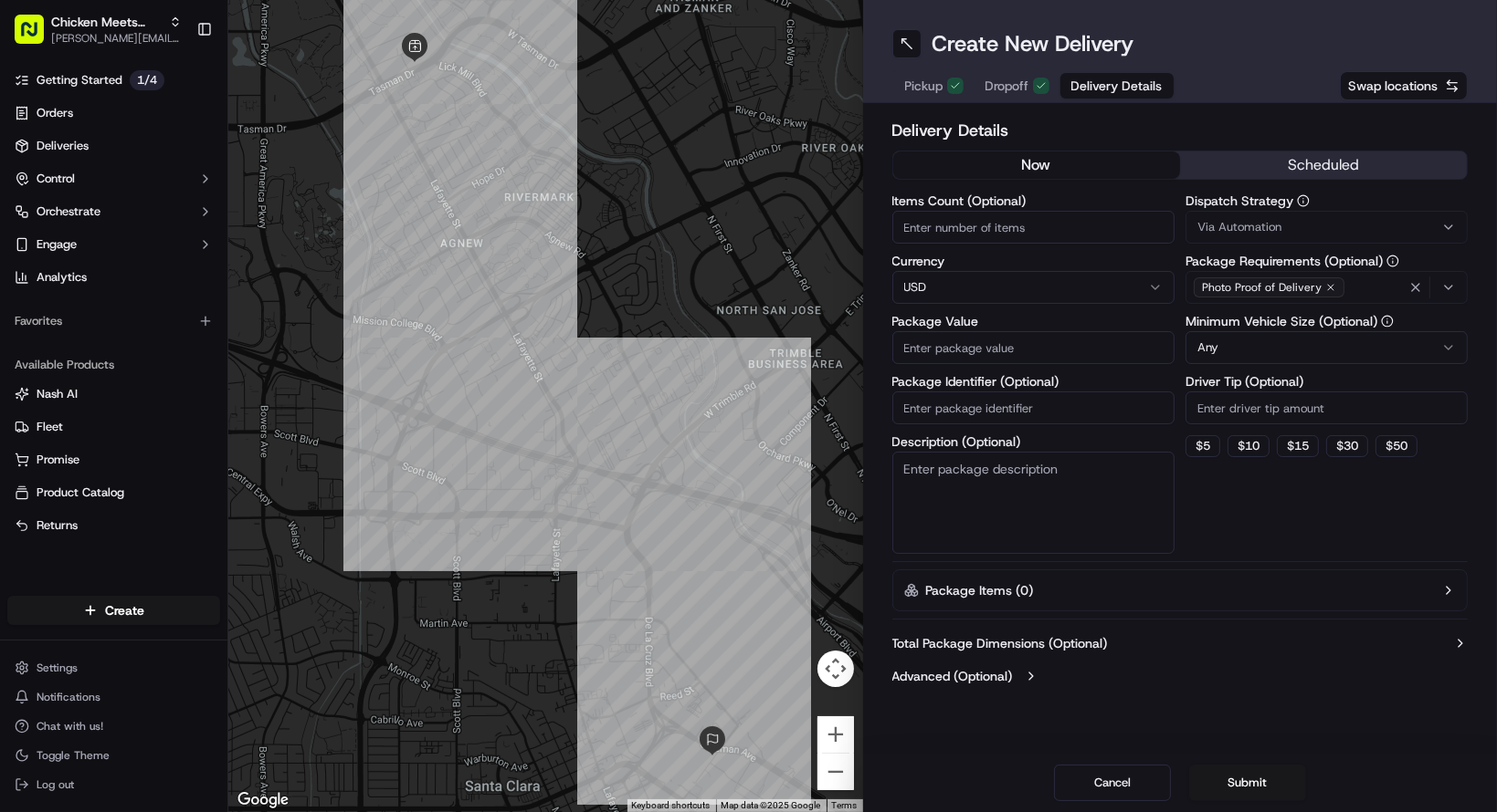
click at [1075, 356] on input "Package Value" at bounding box center [1033, 348] width 282 height 33
type input "80"
click at [1246, 453] on button "$ 10" at bounding box center [1248, 447] width 42 height 22
click at [1253, 406] on input "10" at bounding box center [1326, 408] width 282 height 33
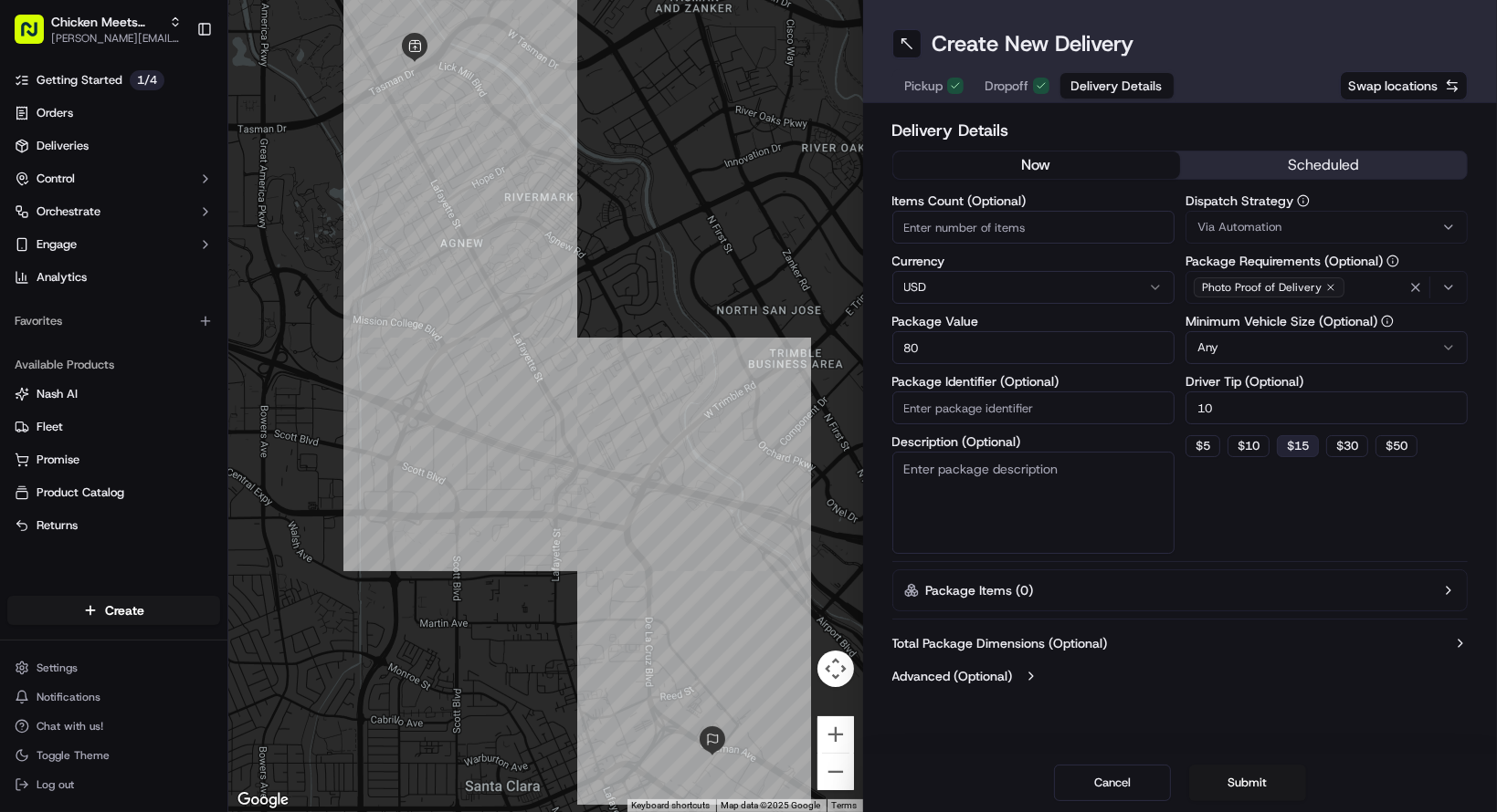
click at [1295, 448] on button "$ 15" at bounding box center [1297, 447] width 42 height 22
click at [1255, 452] on button "$ 10" at bounding box center [1248, 447] width 42 height 22
click at [1303, 452] on button "$ 15" at bounding box center [1297, 447] width 42 height 22
type input "15"
click at [1303, 452] on button "$ 15" at bounding box center [1297, 447] width 42 height 22
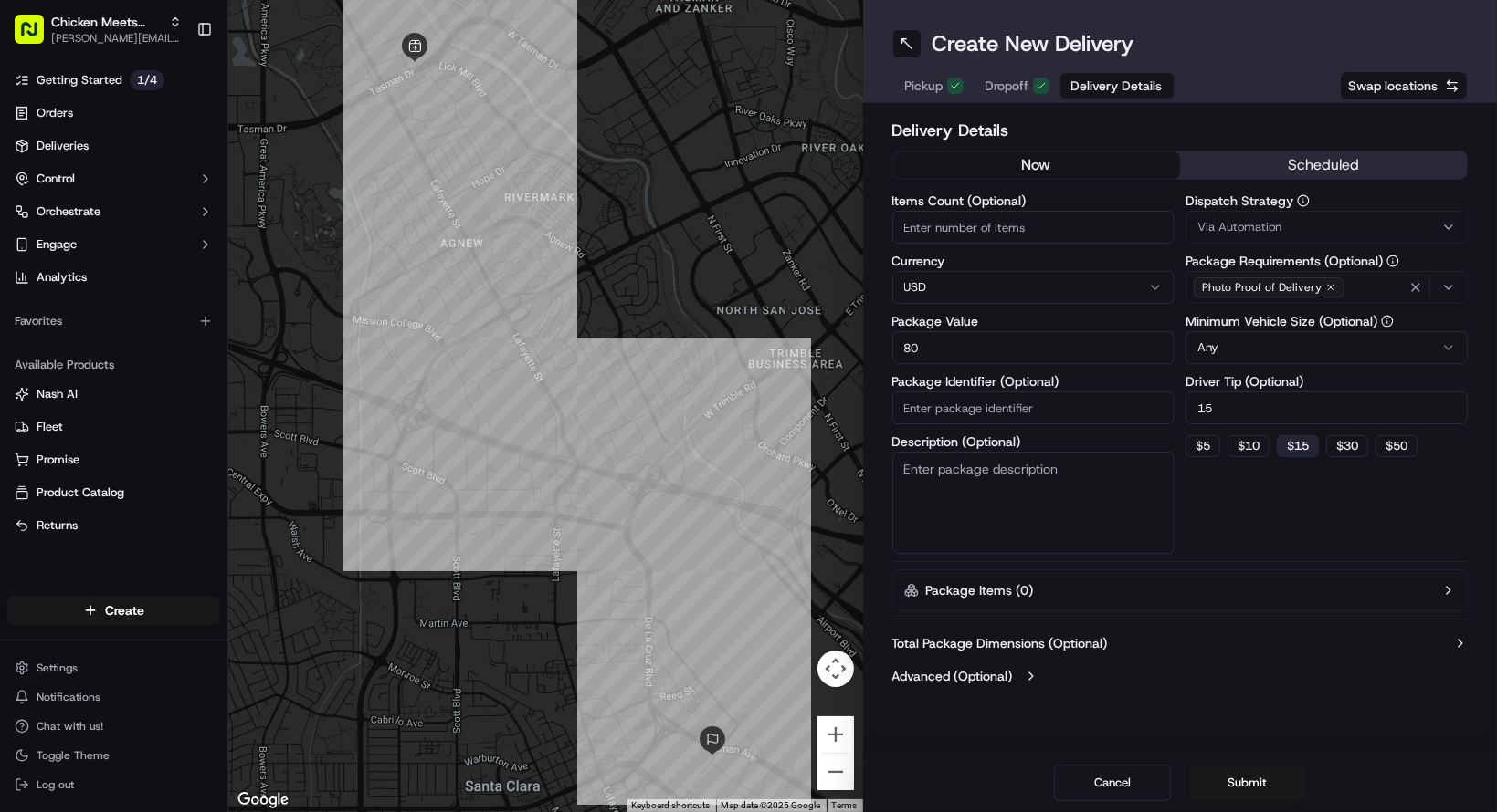
click at [1303, 453] on button "$ 15" at bounding box center [1297, 447] width 42 height 22
click at [1262, 782] on button "Submit" at bounding box center [1247, 782] width 117 height 36
